Goal: Task Accomplishment & Management: Manage account settings

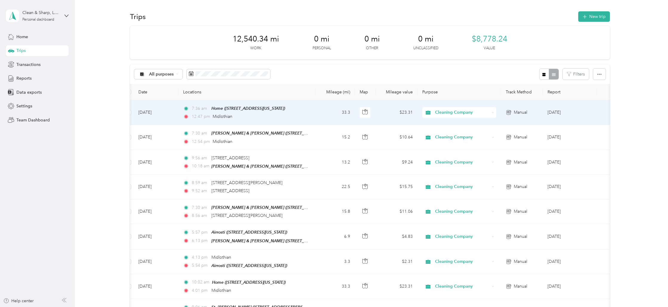
scroll to position [0, 5]
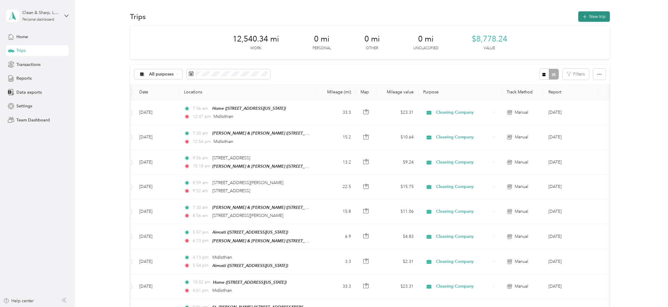
click at [596, 15] on button "New trip" at bounding box center [594, 16] width 32 height 10
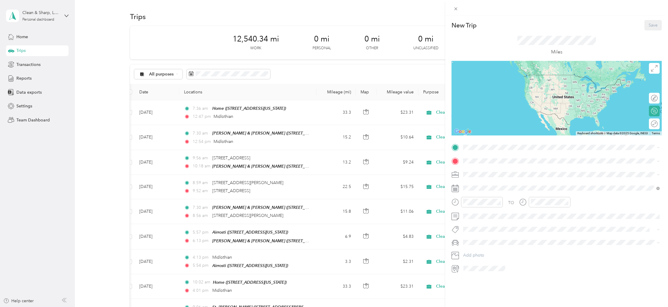
click at [482, 192] on div "Home [STREET_ADDRESS][US_STATE]" at bounding box center [505, 193] width 60 height 13
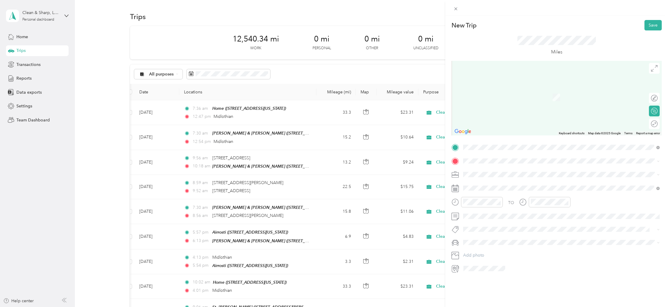
scroll to position [4, 0]
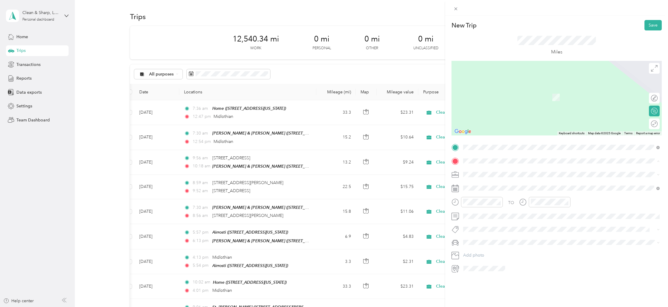
click at [482, 223] on div "St. [PERSON_NAME] [STREET_ADDRESS][PERSON_NAME][US_STATE]" at bounding box center [521, 226] width 93 height 13
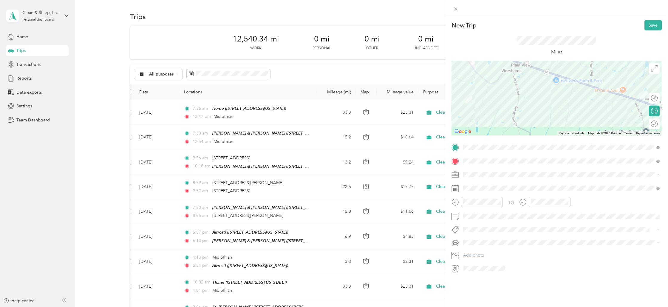
click at [481, 207] on span "Cleaning Company" at bounding box center [483, 205] width 36 height 5
drag, startPoint x: 473, startPoint y: 271, endPoint x: 479, endPoint y: 258, distance: 13.6
click at [473, 270] on div "07" at bounding box center [469, 273] width 14 height 8
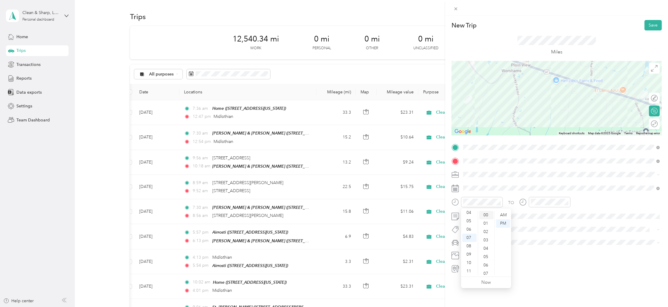
click at [486, 214] on div "00" at bounding box center [486, 215] width 14 height 8
click at [506, 213] on div "AM" at bounding box center [503, 215] width 14 height 8
click at [537, 248] on div "08" at bounding box center [537, 248] width 14 height 8
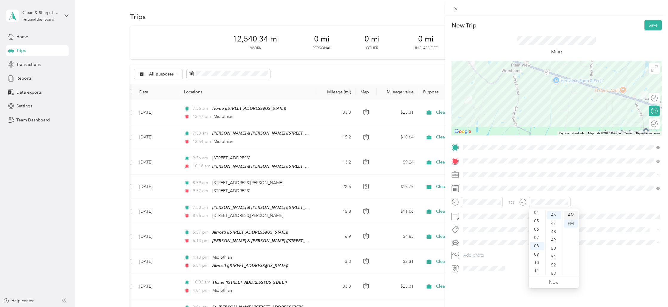
click at [574, 212] on div "AM" at bounding box center [571, 215] width 14 height 8
click at [655, 122] on div at bounding box center [654, 124] width 5 height 6
click at [654, 27] on button "Save" at bounding box center [653, 25] width 17 height 10
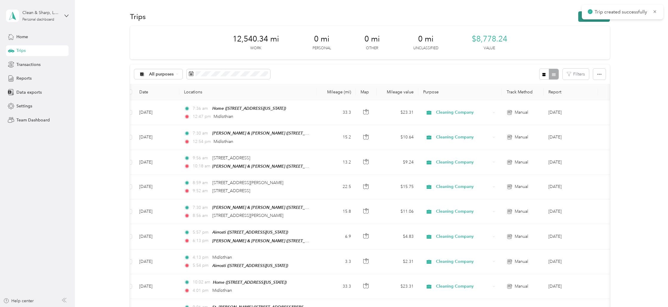
click at [604, 21] on button "New trip" at bounding box center [594, 16] width 32 height 10
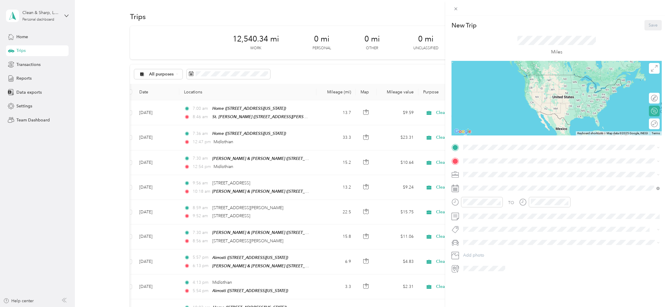
drag, startPoint x: 481, startPoint y: 195, endPoint x: 477, endPoint y: 179, distance: 15.8
click at [481, 194] on span "[STREET_ADDRESS][US_STATE]" at bounding box center [505, 195] width 60 height 5
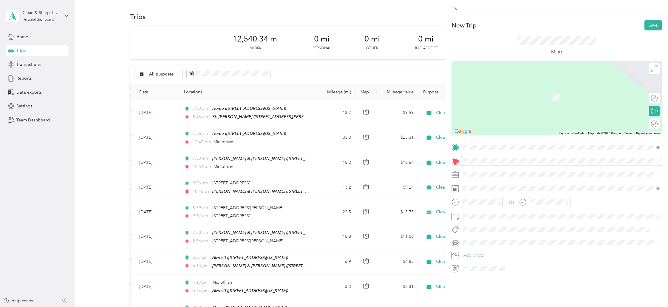
click at [475, 157] on span at bounding box center [561, 161] width 201 height 10
click at [485, 222] on strong "St. [PERSON_NAME]" at bounding box center [495, 222] width 41 height 5
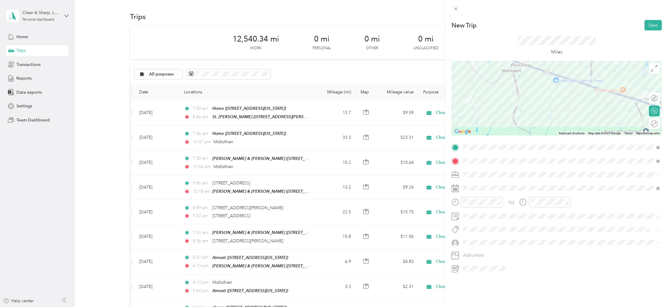
click at [482, 208] on li "Cleaning Company" at bounding box center [561, 206] width 201 height 10
click at [471, 271] on div "07" at bounding box center [469, 273] width 14 height 8
click at [485, 214] on div "00" at bounding box center [486, 215] width 14 height 8
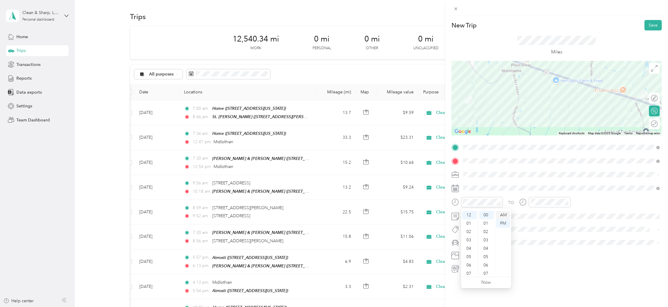
click at [504, 213] on div "AM" at bounding box center [503, 215] width 14 height 8
click at [468, 272] on div "07" at bounding box center [469, 273] width 14 height 8
click at [537, 260] on div "08" at bounding box center [537, 261] width 14 height 8
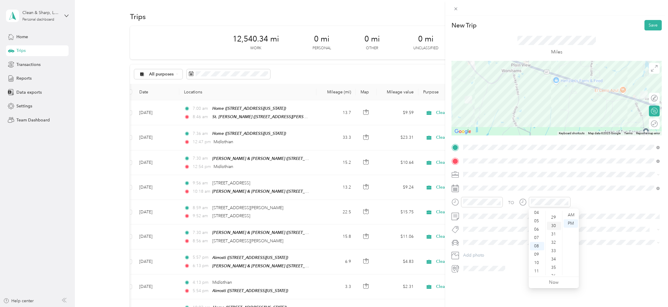
click at [552, 226] on div "30" at bounding box center [554, 226] width 14 height 8
click at [574, 214] on div "AM" at bounding box center [571, 215] width 14 height 8
click at [655, 25] on button "Save" at bounding box center [653, 25] width 17 height 10
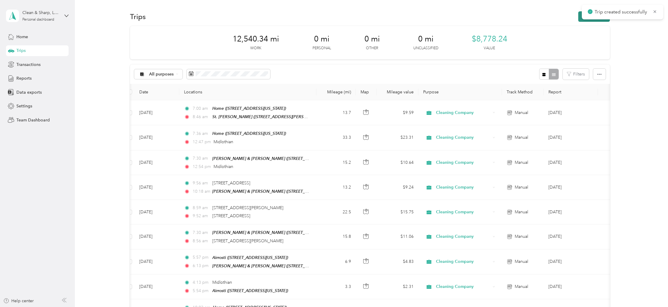
click at [596, 21] on button "New trip" at bounding box center [594, 16] width 32 height 10
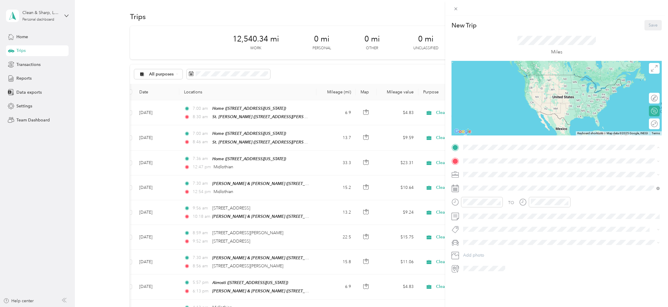
click at [483, 211] on div "St. [PERSON_NAME] [STREET_ADDRESS][PERSON_NAME][US_STATE]" at bounding box center [521, 212] width 93 height 13
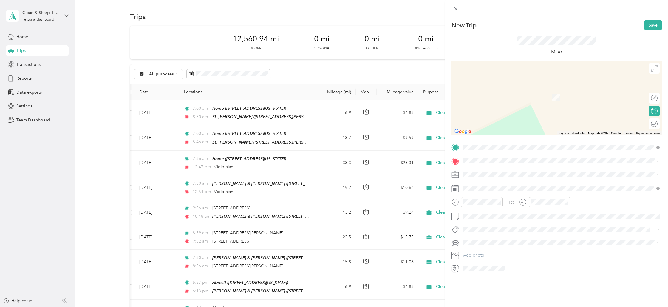
click at [486, 182] on span "[STREET_ADDRESS][US_STATE]" at bounding box center [505, 182] width 60 height 5
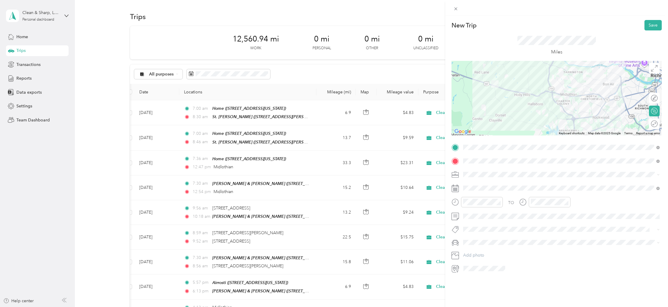
click at [476, 209] on ol "Work Personal Cleaning Company Other Charity Medical Moving Commute" at bounding box center [561, 221] width 201 height 84
drag, startPoint x: 471, startPoint y: 273, endPoint x: 476, endPoint y: 264, distance: 9.6
click at [470, 272] on div "07" at bounding box center [469, 273] width 14 height 8
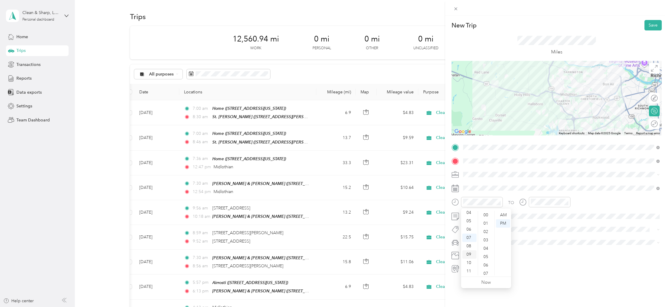
click at [470, 252] on div "09" at bounding box center [469, 254] width 14 height 8
click at [487, 225] on div "01" at bounding box center [486, 223] width 14 height 8
click at [504, 215] on div "AM" at bounding box center [503, 215] width 14 height 8
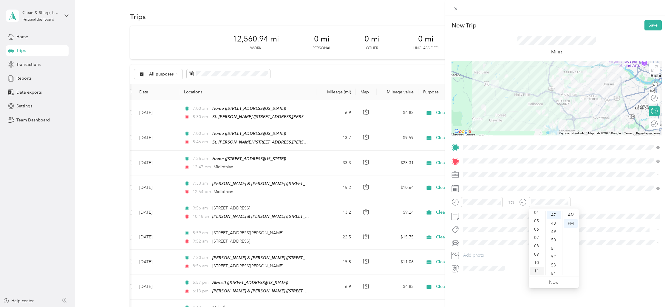
click at [539, 270] on div "11" at bounding box center [537, 271] width 14 height 8
click at [570, 214] on div "AM" at bounding box center [571, 215] width 14 height 8
click at [652, 23] on button "Save" at bounding box center [653, 25] width 17 height 10
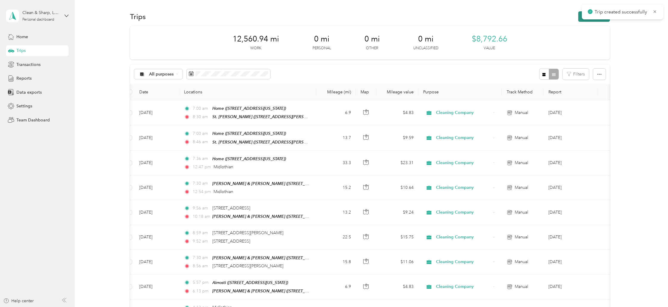
click at [596, 19] on button "New trip" at bounding box center [594, 16] width 32 height 10
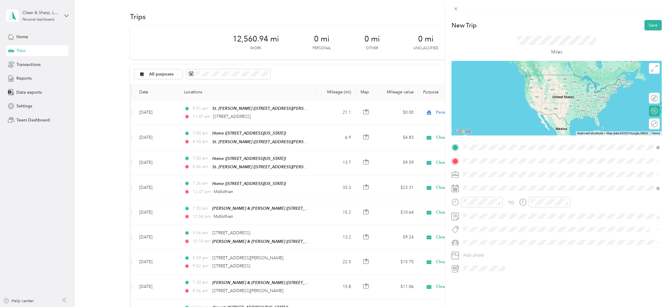
click at [485, 171] on span "[STREET_ADDRESS][US_STATE]" at bounding box center [505, 168] width 60 height 5
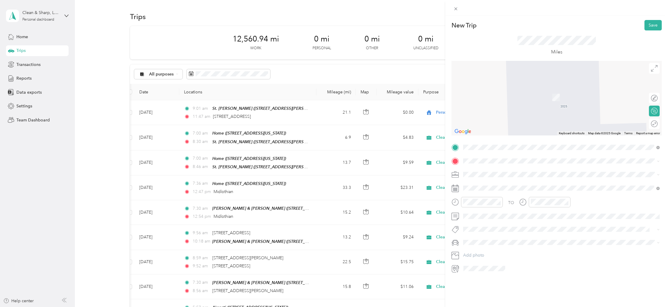
click at [481, 209] on span "[STREET_ADDRESS][US_STATE]" at bounding box center [505, 210] width 60 height 5
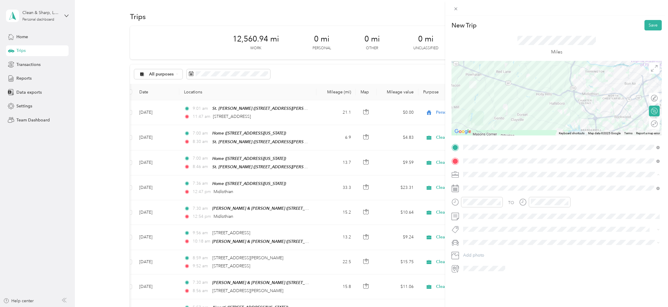
click at [479, 208] on li "Cleaning Company" at bounding box center [561, 206] width 201 height 10
click at [470, 269] on div "11" at bounding box center [469, 271] width 14 height 8
click at [505, 214] on div "AM" at bounding box center [503, 215] width 14 height 8
click at [552, 233] on div "28" at bounding box center [554, 234] width 14 height 8
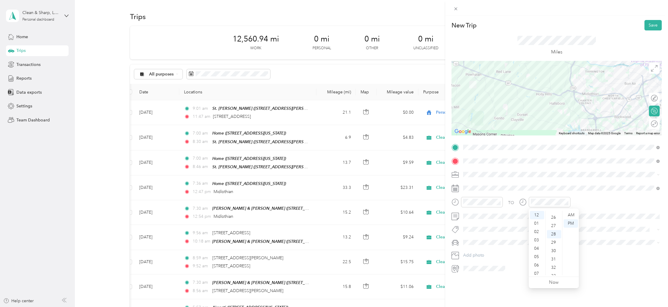
scroll to position [234, 0]
click at [652, 23] on button "Save" at bounding box center [653, 25] width 17 height 10
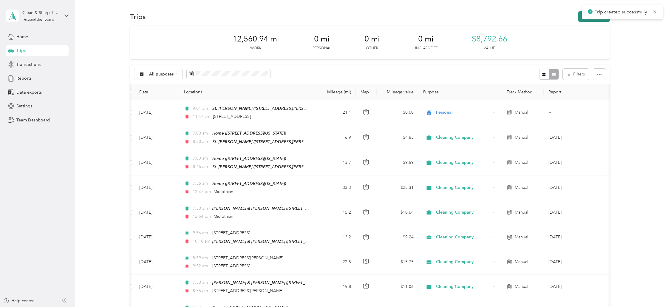
click at [590, 20] on button "New trip" at bounding box center [594, 16] width 32 height 10
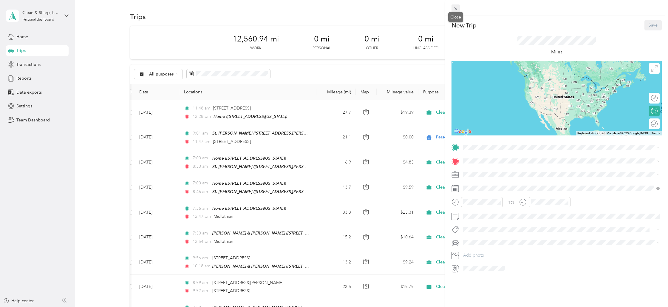
click at [456, 9] on icon at bounding box center [455, 8] width 3 height 3
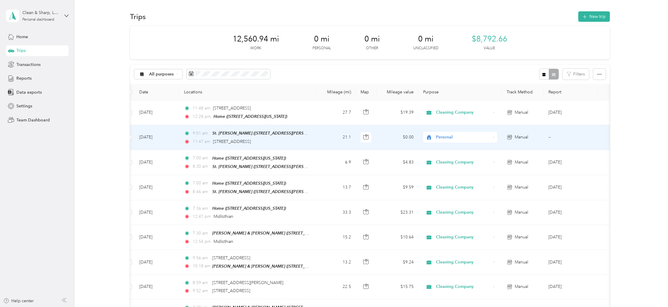
click at [447, 137] on span "Personal" at bounding box center [463, 137] width 55 height 7
click at [442, 166] on span "Cleaning Company" at bounding box center [466, 169] width 55 height 6
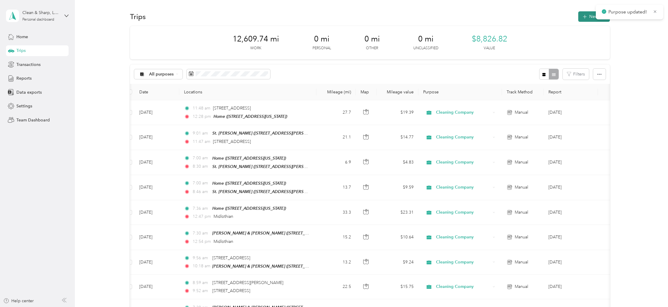
click at [587, 16] on icon "button" at bounding box center [584, 16] width 7 height 7
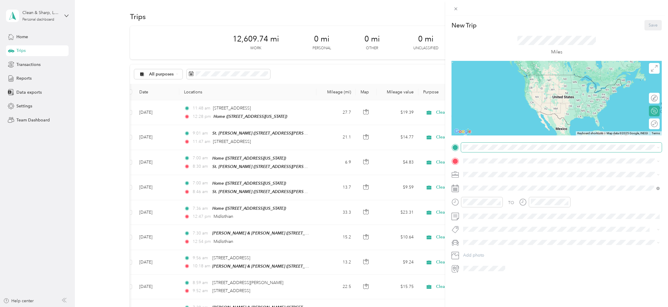
click at [463, 148] on span at bounding box center [561, 148] width 201 height 10
click at [484, 173] on div "[PERSON_NAME] & [PERSON_NAME] [STREET_ADDRESS][US_STATE]" at bounding box center [513, 174] width 76 height 13
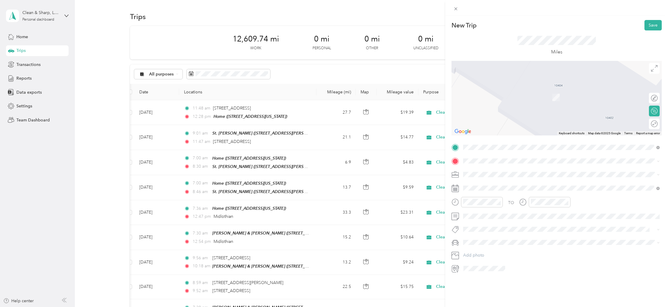
click at [476, 222] on strong "St. [PERSON_NAME]" at bounding box center [495, 221] width 41 height 5
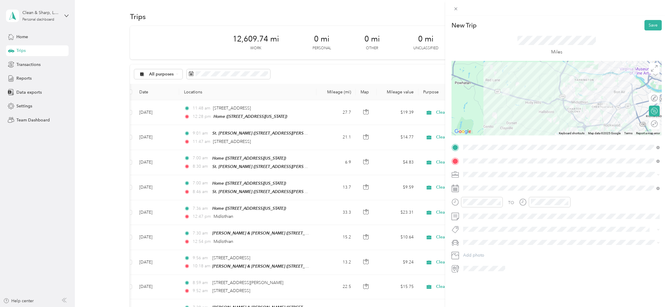
click at [473, 210] on ol "Work Personal Cleaning Company Other Charity Medical Moving Commute" at bounding box center [561, 222] width 201 height 84
drag, startPoint x: 473, startPoint y: 272, endPoint x: 478, endPoint y: 264, distance: 9.2
click at [473, 272] on div "07" at bounding box center [469, 273] width 14 height 8
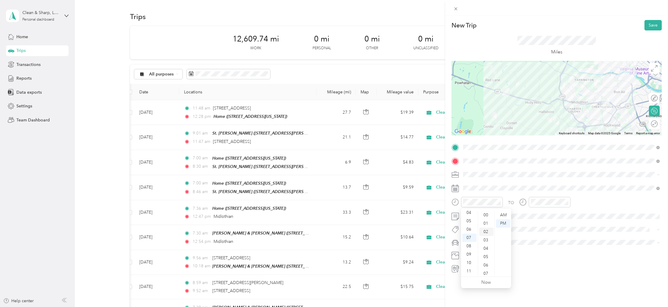
click at [486, 230] on div "02" at bounding box center [486, 232] width 14 height 8
click at [500, 214] on div "AM" at bounding box center [503, 215] width 14 height 8
click at [538, 255] on div "09" at bounding box center [537, 255] width 14 height 8
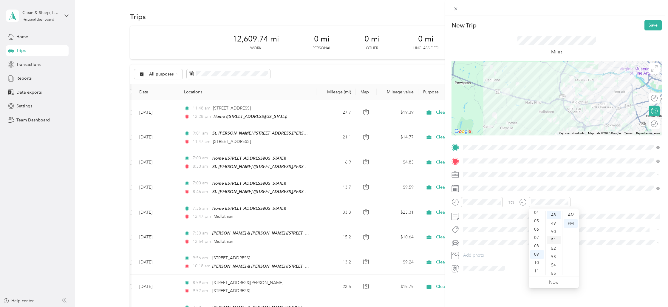
scroll to position [0, 0]
click at [538, 245] on div "08" at bounding box center [537, 246] width 14 height 8
click at [571, 214] on div "AM" at bounding box center [571, 215] width 14 height 8
click at [650, 24] on button "Save" at bounding box center [653, 25] width 17 height 10
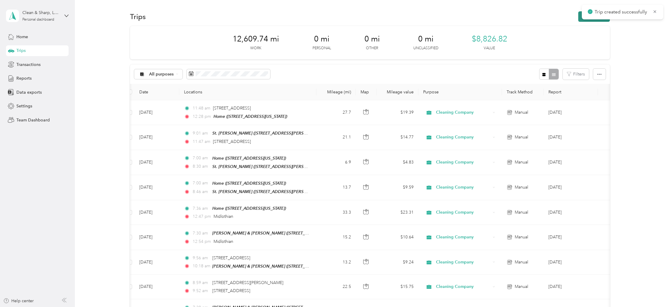
click at [597, 21] on button "New trip" at bounding box center [594, 16] width 32 height 10
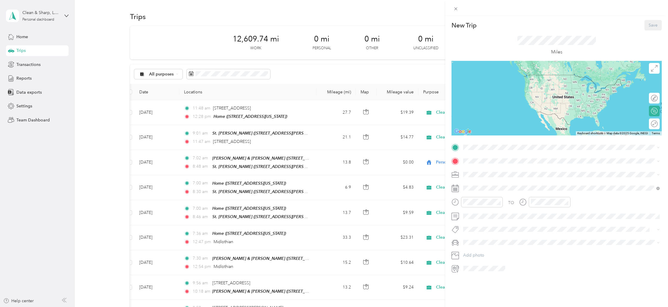
drag, startPoint x: 481, startPoint y: 208, endPoint x: 484, endPoint y: 192, distance: 16.1
click at [481, 208] on strong "St. [PERSON_NAME]" at bounding box center [495, 206] width 41 height 5
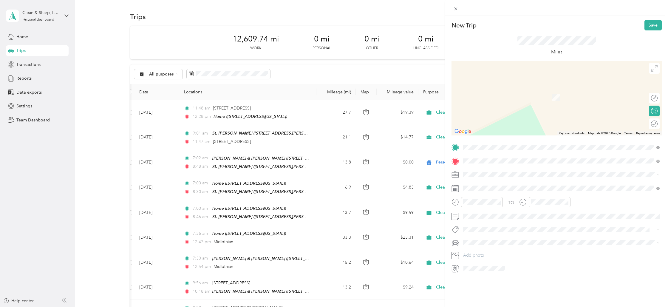
click at [484, 182] on span "[STREET_ADDRESS][US_STATE]" at bounding box center [505, 182] width 60 height 5
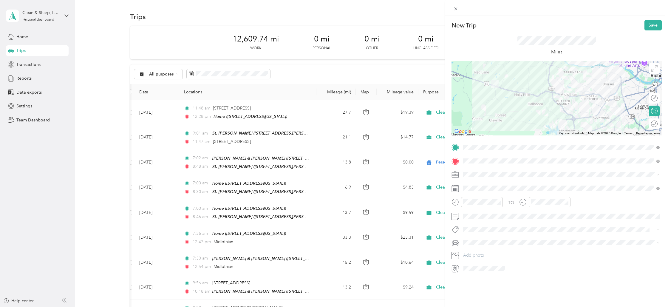
click at [474, 207] on li "Cleaning Company" at bounding box center [561, 206] width 201 height 10
click at [470, 265] on div "08" at bounding box center [469, 264] width 14 height 8
click at [504, 212] on div "AM" at bounding box center [503, 215] width 14 height 8
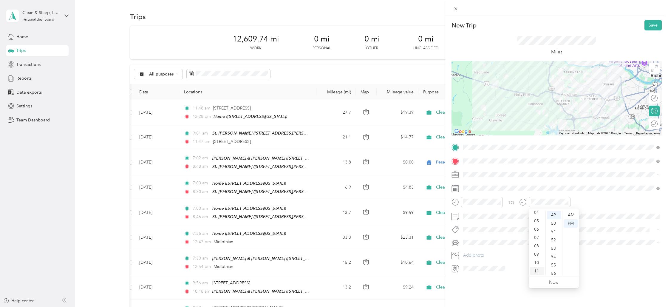
click at [539, 271] on div "11" at bounding box center [537, 271] width 14 height 8
click at [550, 226] on div "41" at bounding box center [554, 225] width 14 height 8
click at [568, 214] on div "AM" at bounding box center [571, 215] width 14 height 8
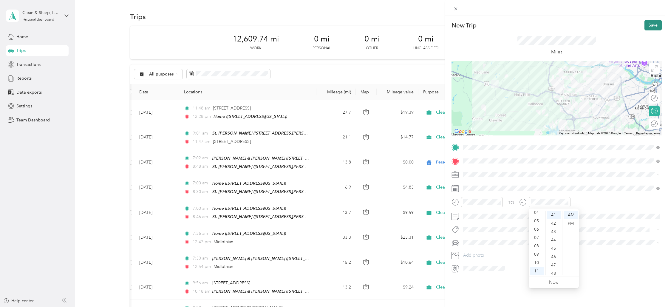
click at [652, 26] on button "Save" at bounding box center [653, 25] width 17 height 10
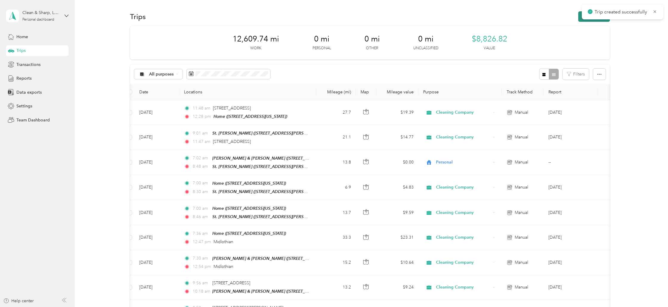
click at [586, 21] on button "New trip" at bounding box center [594, 16] width 32 height 10
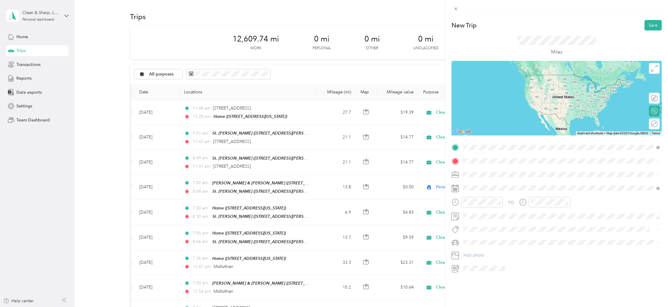
click at [490, 171] on span "[STREET_ADDRESS][US_STATE]" at bounding box center [505, 168] width 60 height 5
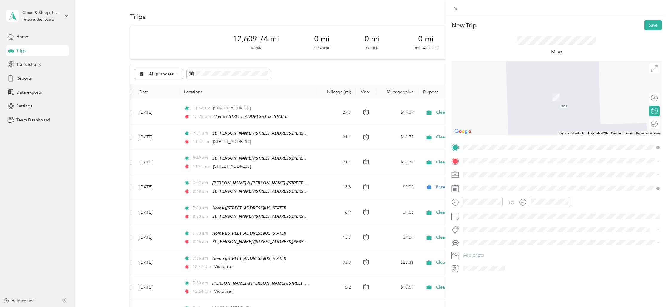
click at [484, 185] on strong "[PERSON_NAME] & [PERSON_NAME]" at bounding box center [513, 183] width 76 height 5
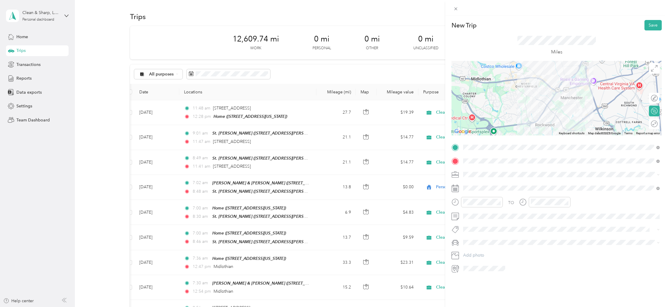
click at [476, 206] on div "Cleaning Company" at bounding box center [561, 206] width 192 height 6
click at [471, 270] on div "11" at bounding box center [469, 271] width 14 height 8
click at [468, 214] on div "12" at bounding box center [469, 215] width 14 height 8
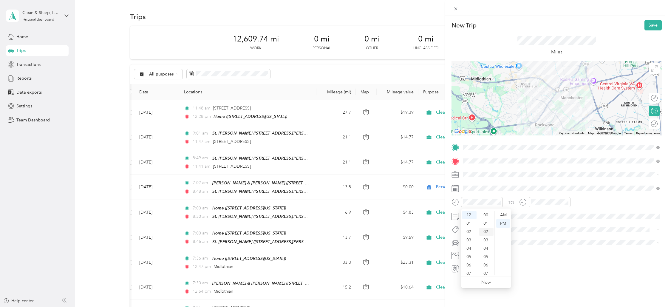
click at [485, 232] on div "02" at bounding box center [486, 232] width 14 height 8
click at [469, 271] on div "11" at bounding box center [469, 271] width 14 height 8
click at [485, 232] on div "54" at bounding box center [486, 229] width 14 height 8
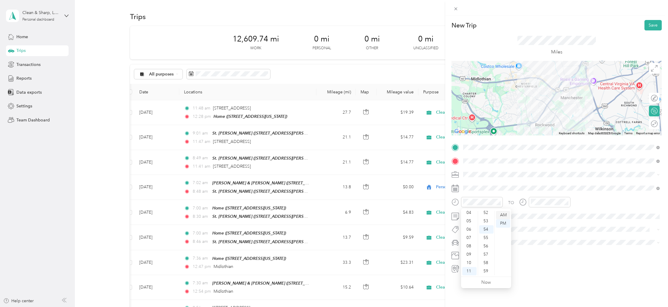
click at [505, 212] on div "AM" at bounding box center [503, 215] width 14 height 8
click at [554, 226] on div "14" at bounding box center [554, 226] width 14 height 8
click at [553, 219] on div "03" at bounding box center [554, 219] width 14 height 8
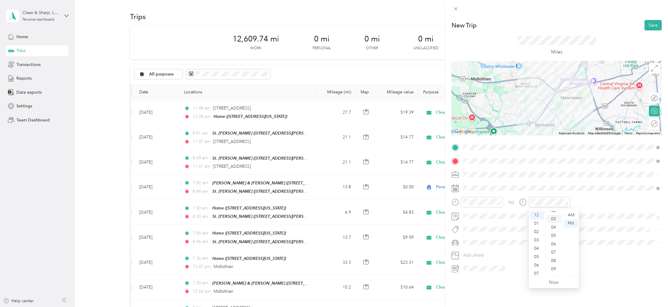
scroll to position [25, 0]
click at [652, 24] on button "Save" at bounding box center [653, 25] width 17 height 10
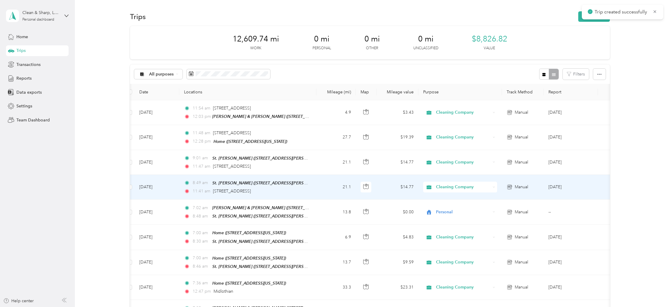
click at [445, 187] on span "Cleaning Company" at bounding box center [463, 187] width 55 height 7
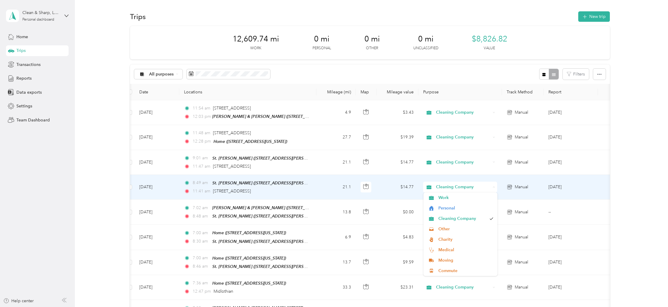
click at [451, 189] on span "Cleaning Company" at bounding box center [463, 187] width 55 height 7
click at [448, 218] on span "Cleaning Company" at bounding box center [463, 218] width 48 height 6
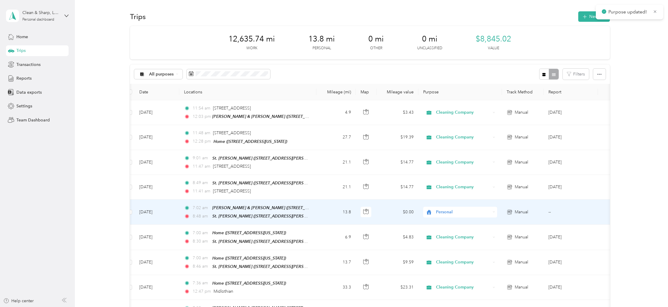
click at [447, 211] on span "Personal" at bounding box center [463, 212] width 55 height 7
click at [443, 245] on li "Cleaning Company" at bounding box center [461, 241] width 74 height 10
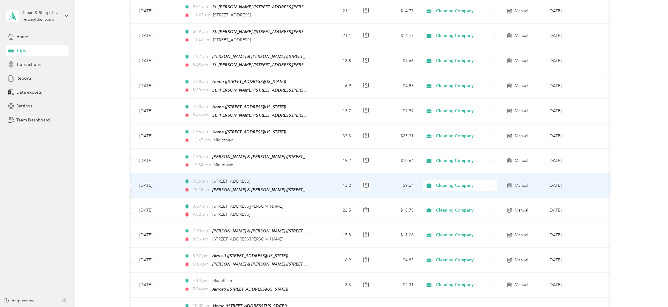
scroll to position [0, 0]
